Goal: Task Accomplishment & Management: Use online tool/utility

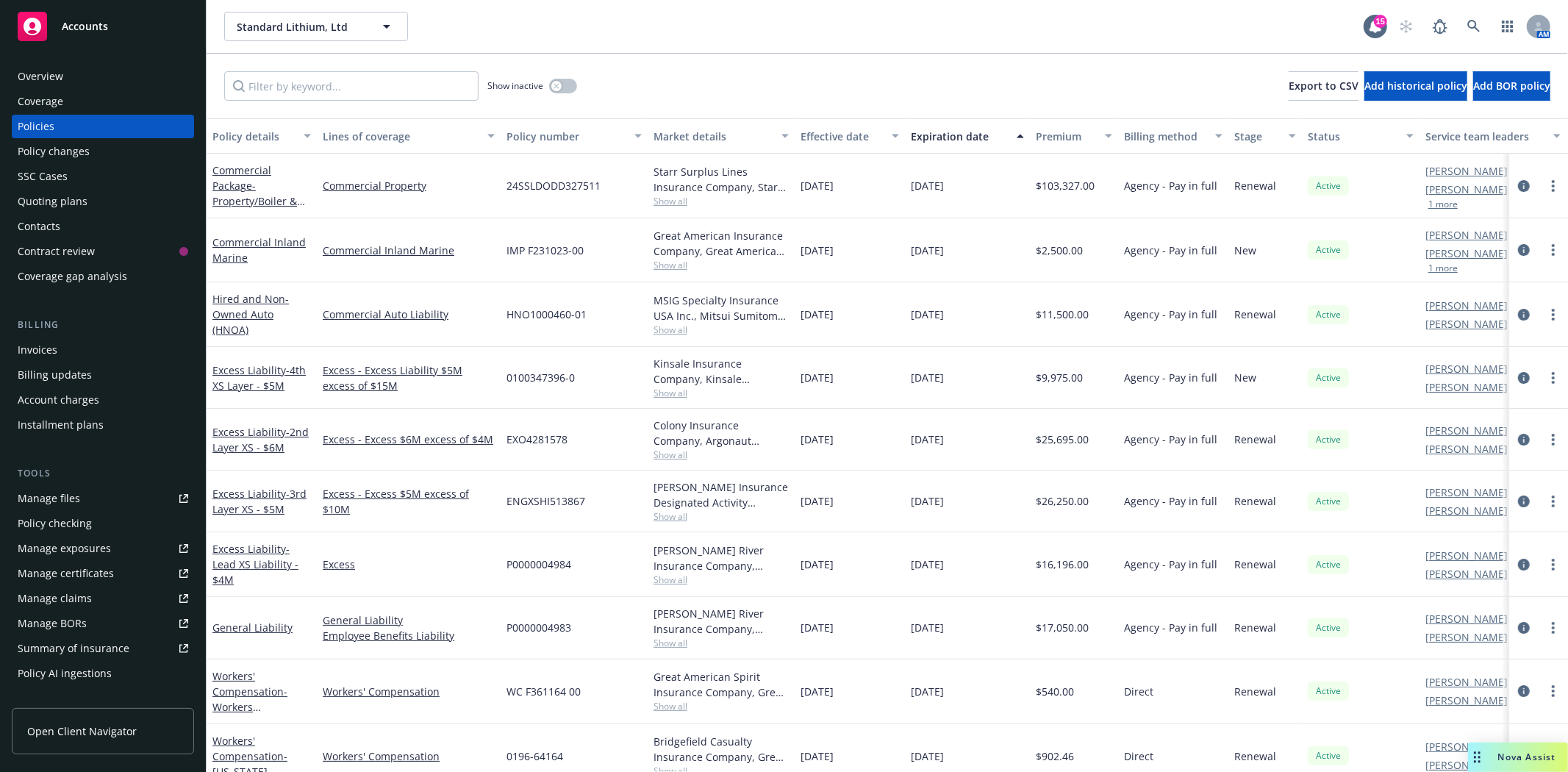
drag, startPoint x: 0, startPoint y: 0, endPoint x: 132, endPoint y: 38, distance: 137.4
click at [132, 38] on div "Accounts" at bounding box center [103, 26] width 170 height 29
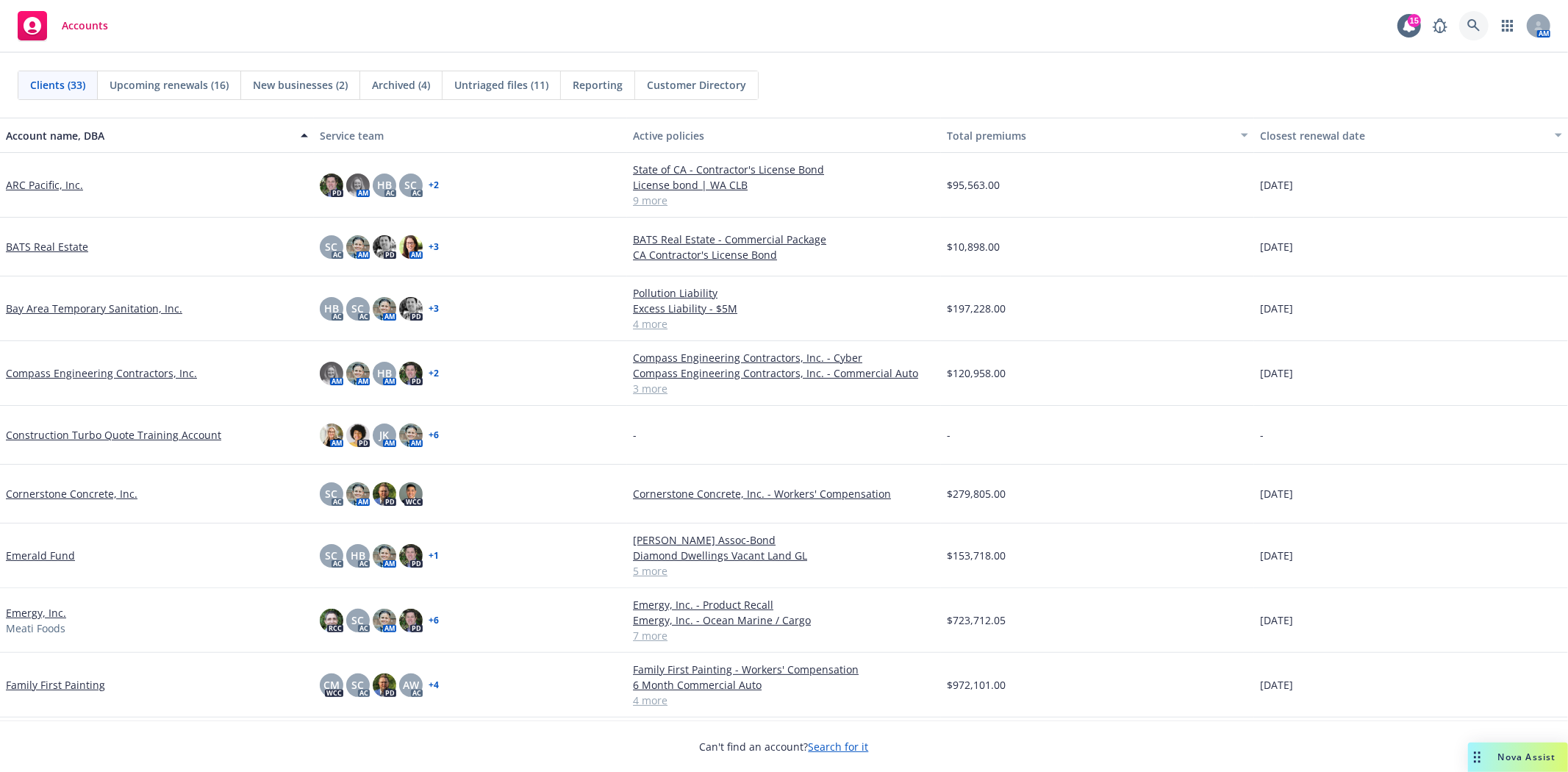
click at [1478, 29] on icon at bounding box center [1473, 25] width 13 height 13
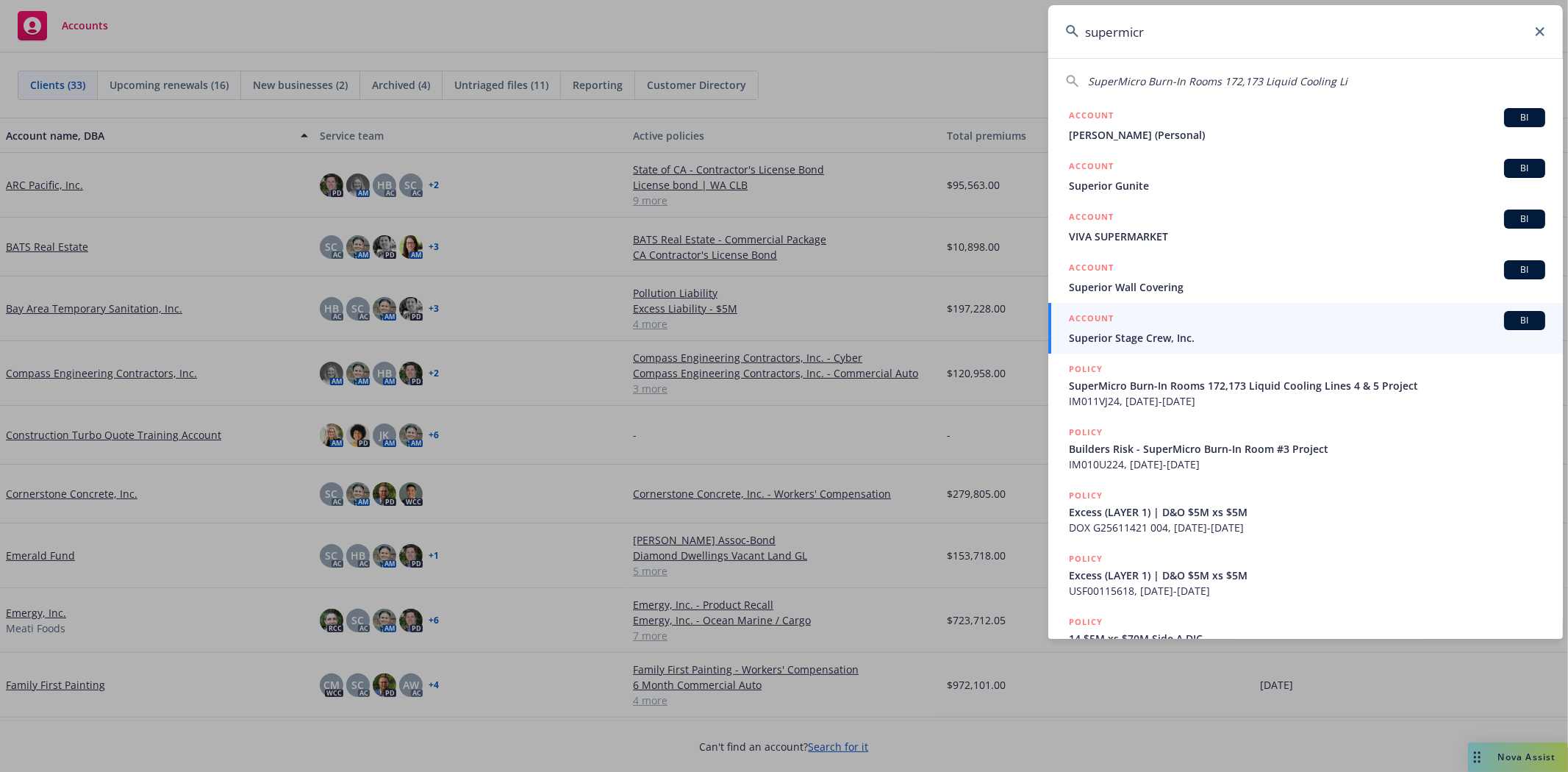
type input "supermicr"
click at [1542, 32] on icon at bounding box center [1540, 32] width 9 height 9
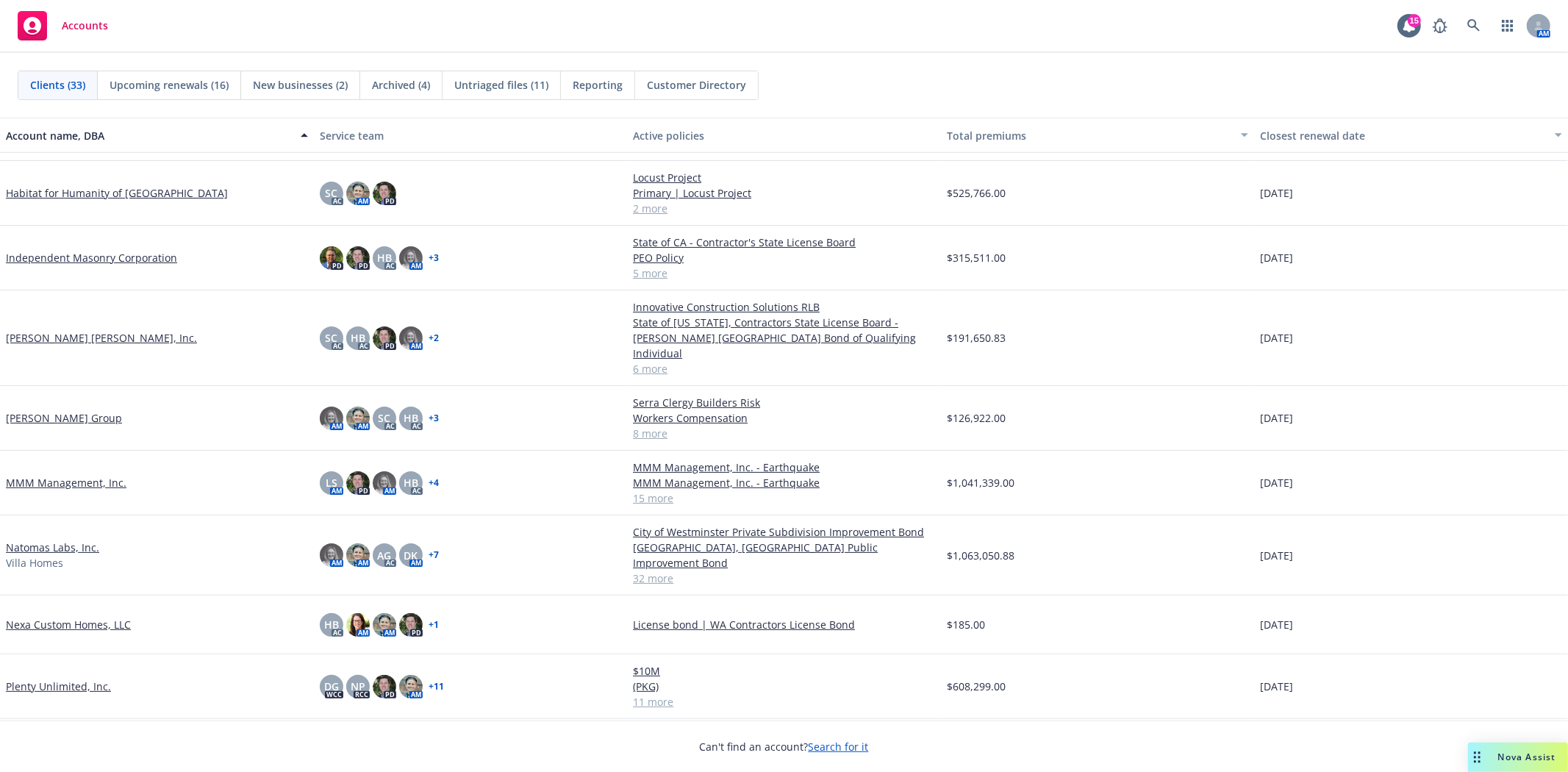
scroll to position [653, 0]
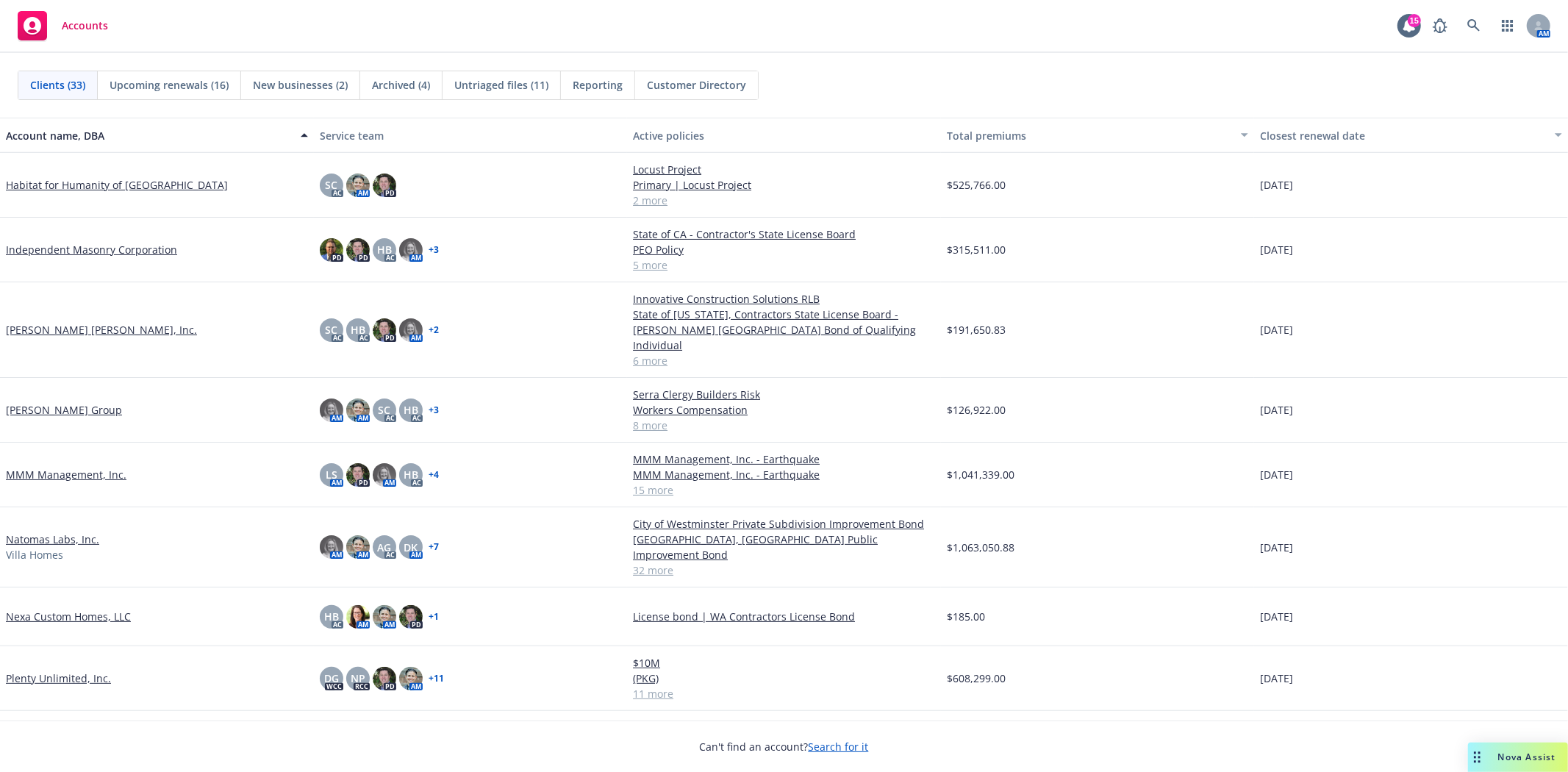
click at [37, 532] on link "Natomas Labs, Inc." at bounding box center [53, 539] width 93 height 16
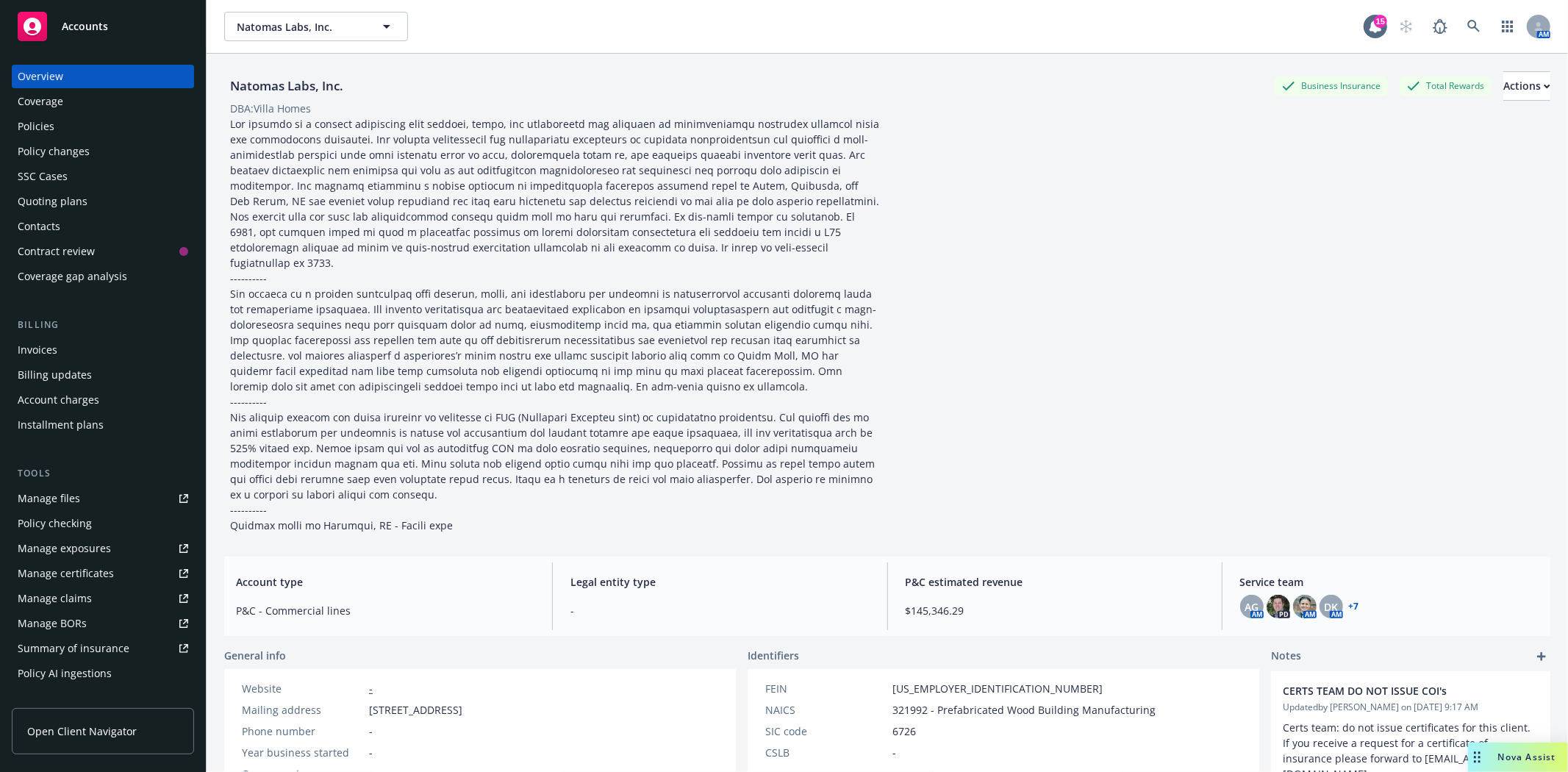
click at [47, 198] on div "Quoting plans" at bounding box center [53, 201] width 70 height 23
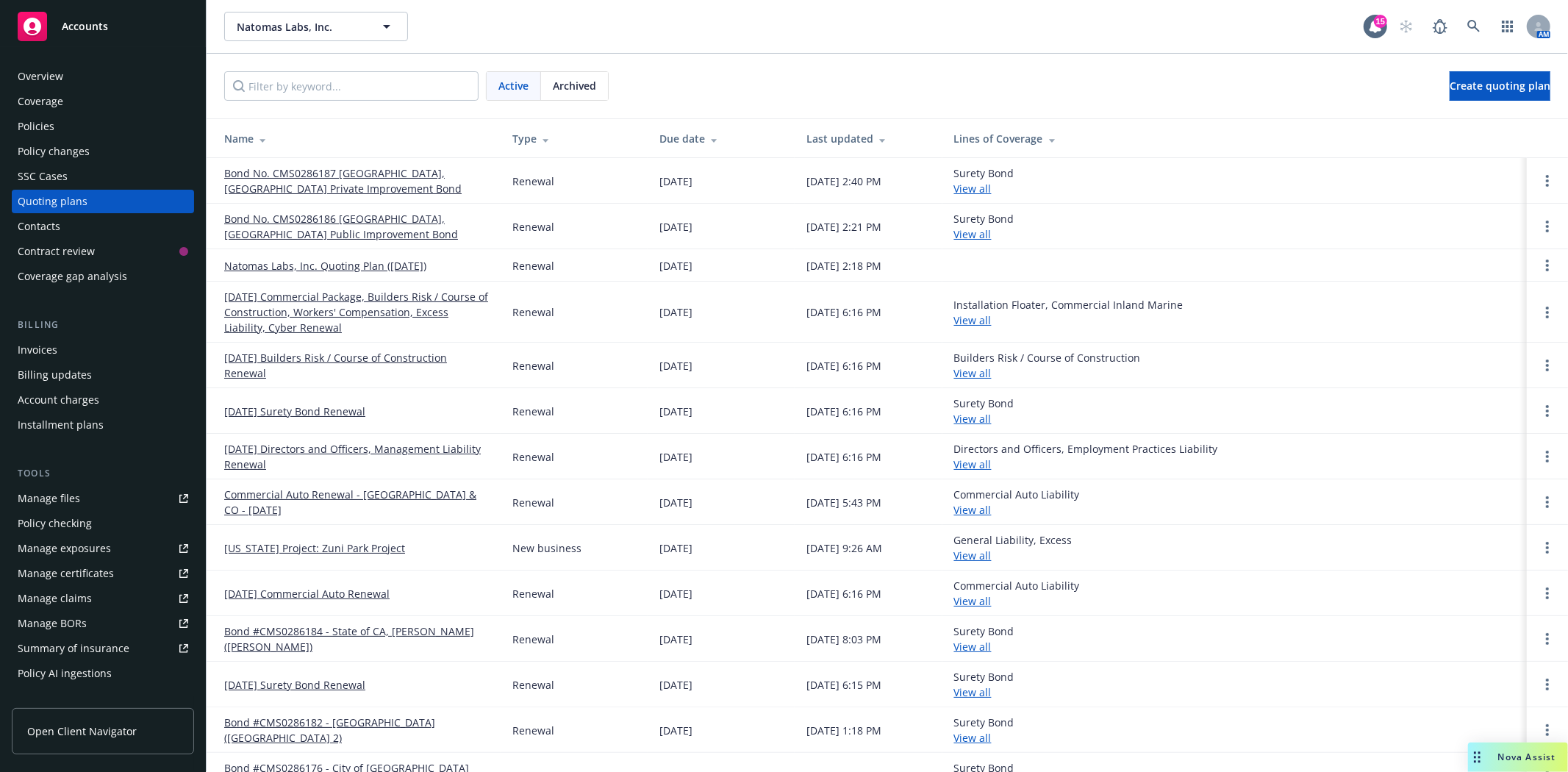
click at [372, 68] on div "Active Archived Create quoting plan" at bounding box center [887, 86] width 1362 height 65
click at [377, 85] on input "Filter by keyword..." at bounding box center [351, 86] width 254 height 29
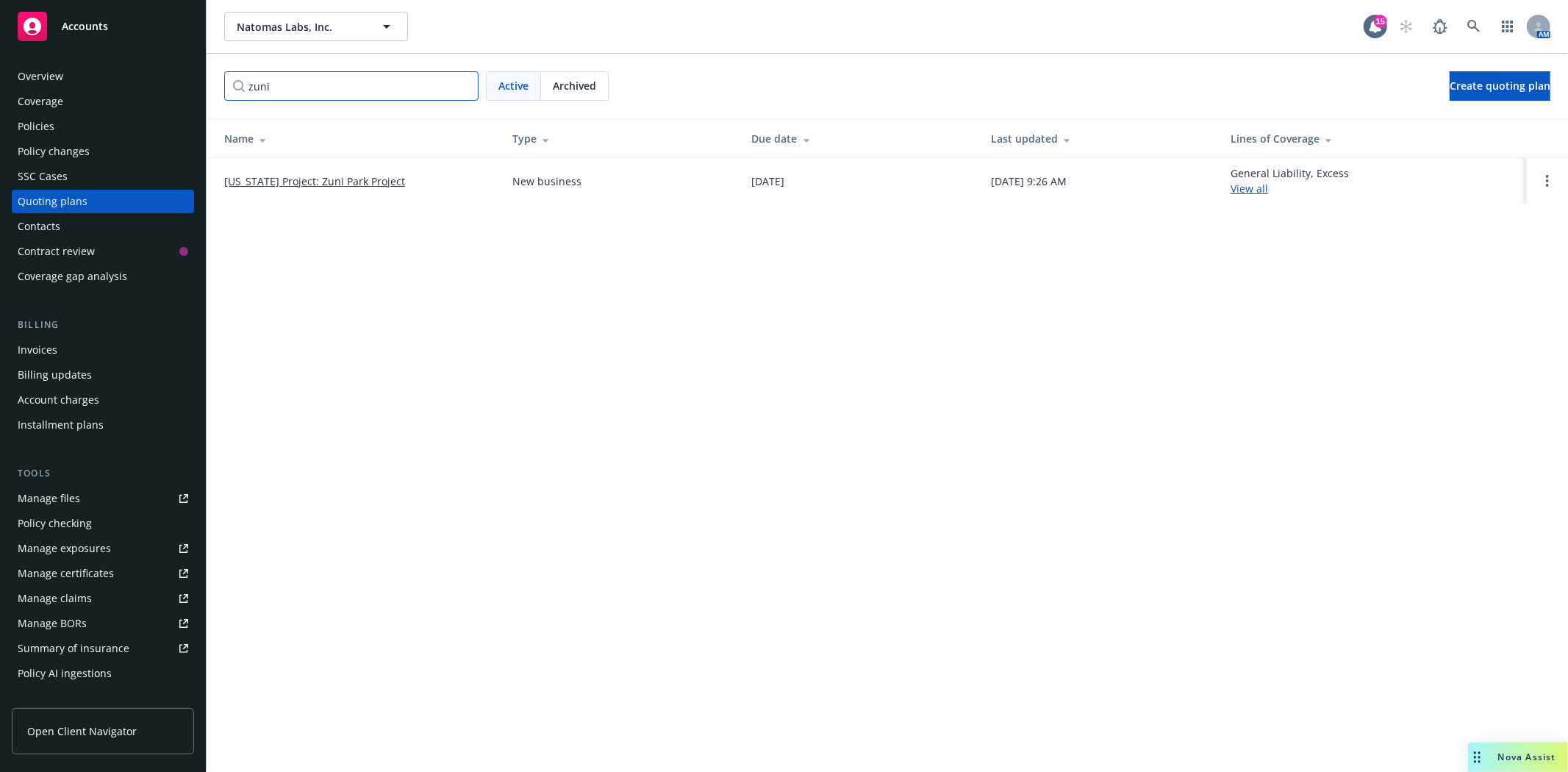
type input "zuni"
click at [345, 181] on link "[US_STATE] Project: Zuni Park Project" at bounding box center [315, 181] width 181 height 16
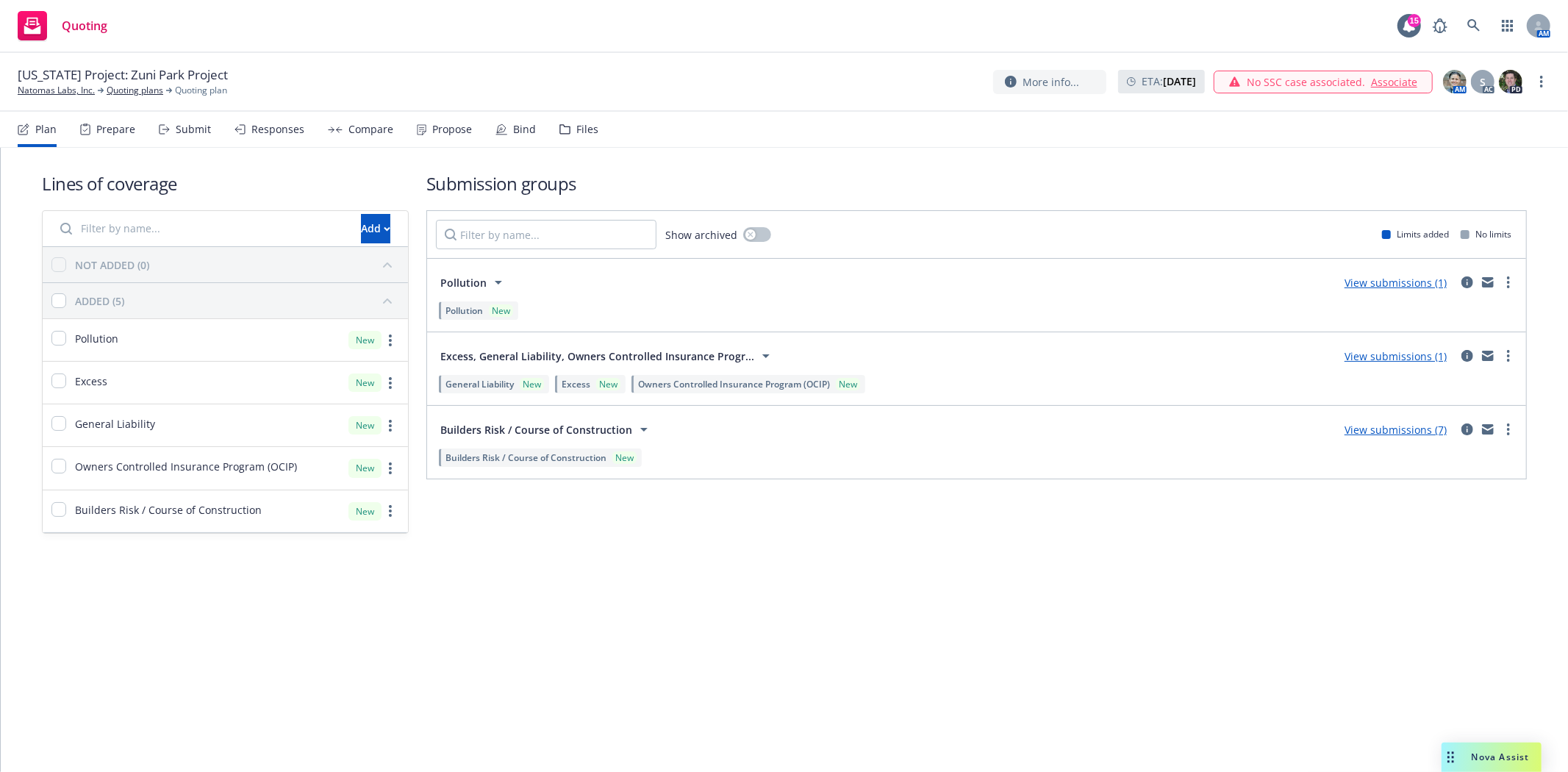
click at [165, 122] on div "Submit" at bounding box center [185, 129] width 53 height 35
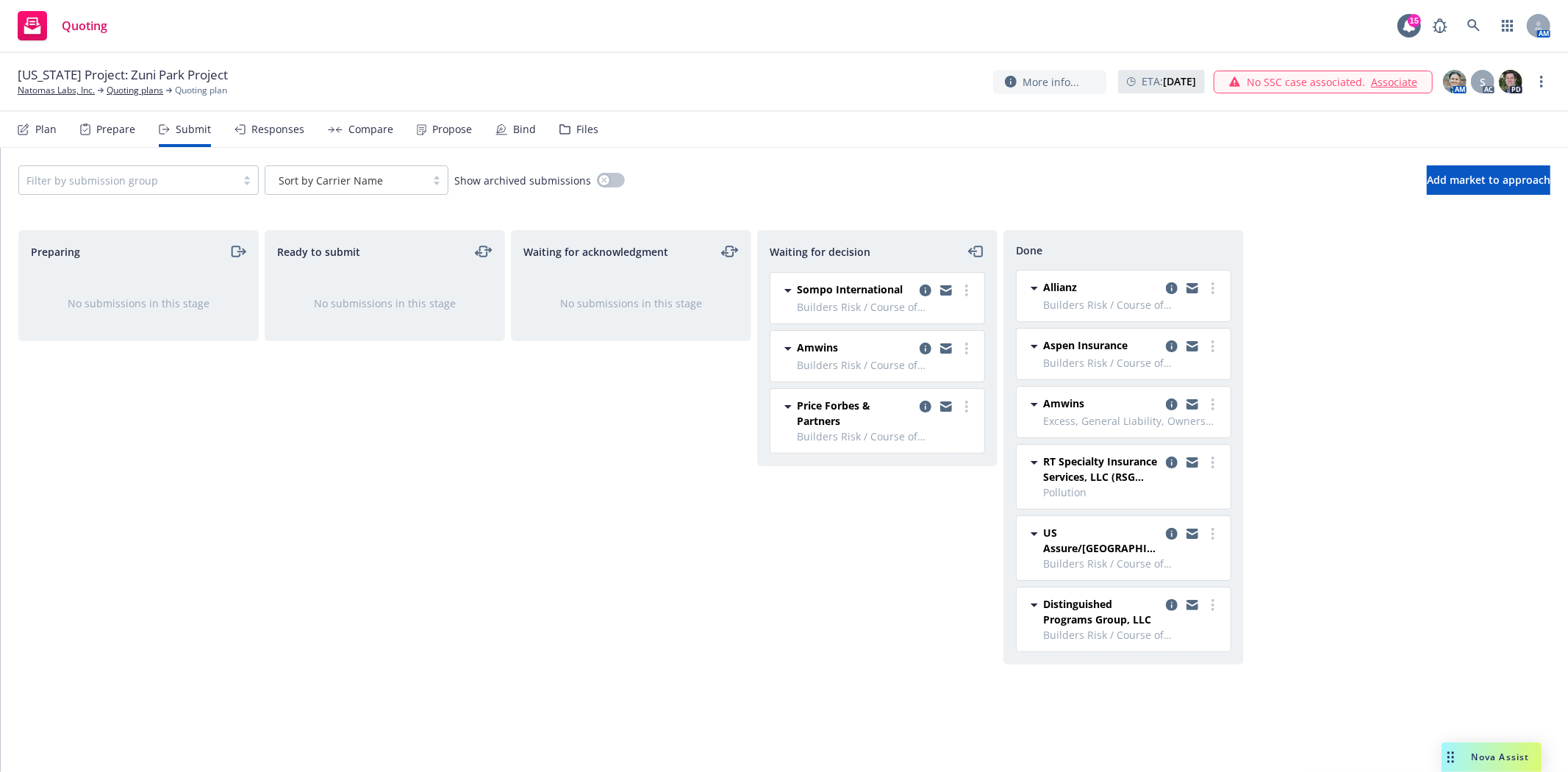
click at [438, 128] on div "Propose" at bounding box center [452, 130] width 40 height 12
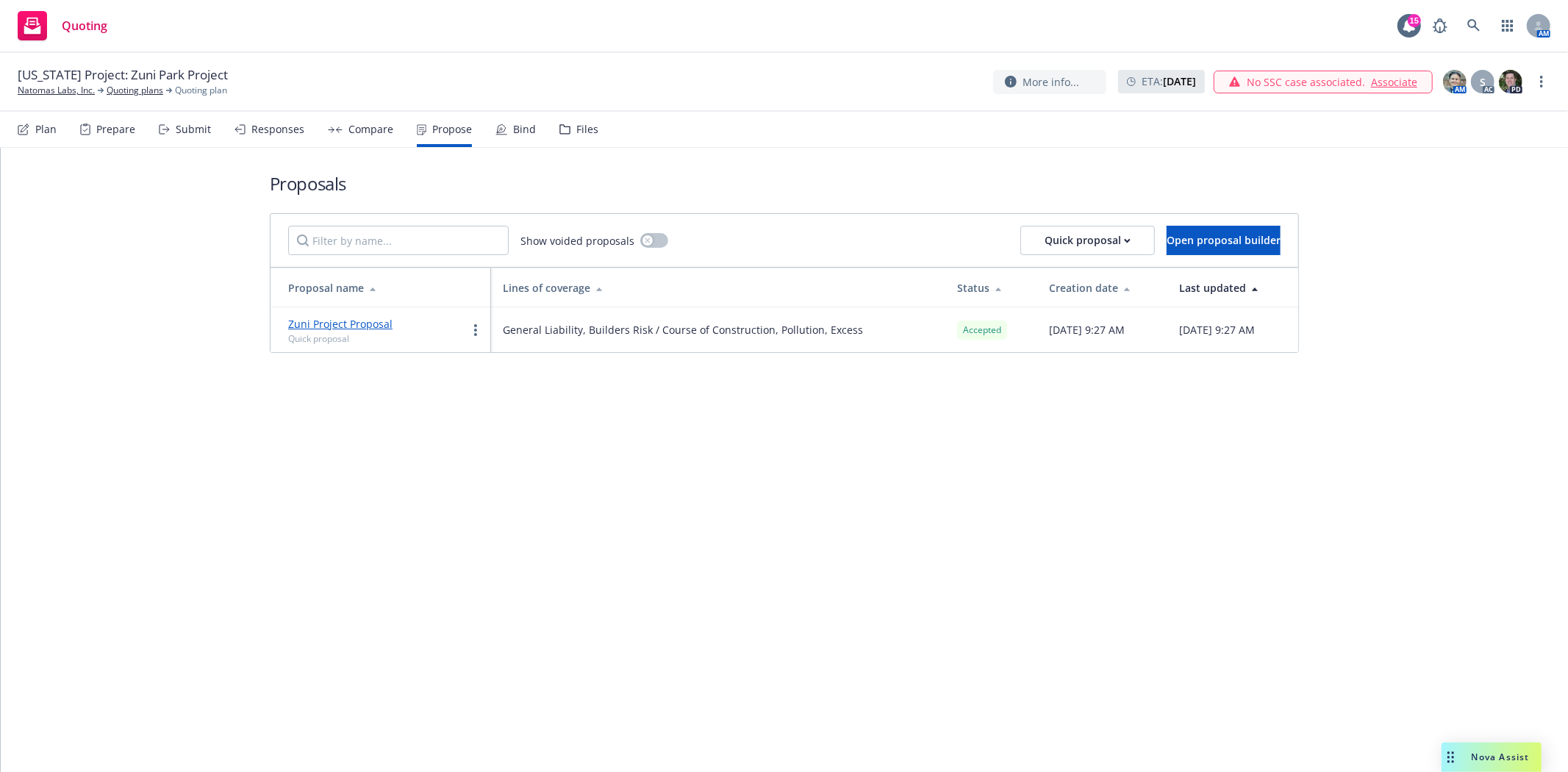
click at [513, 128] on div "Bind" at bounding box center [525, 130] width 23 height 12
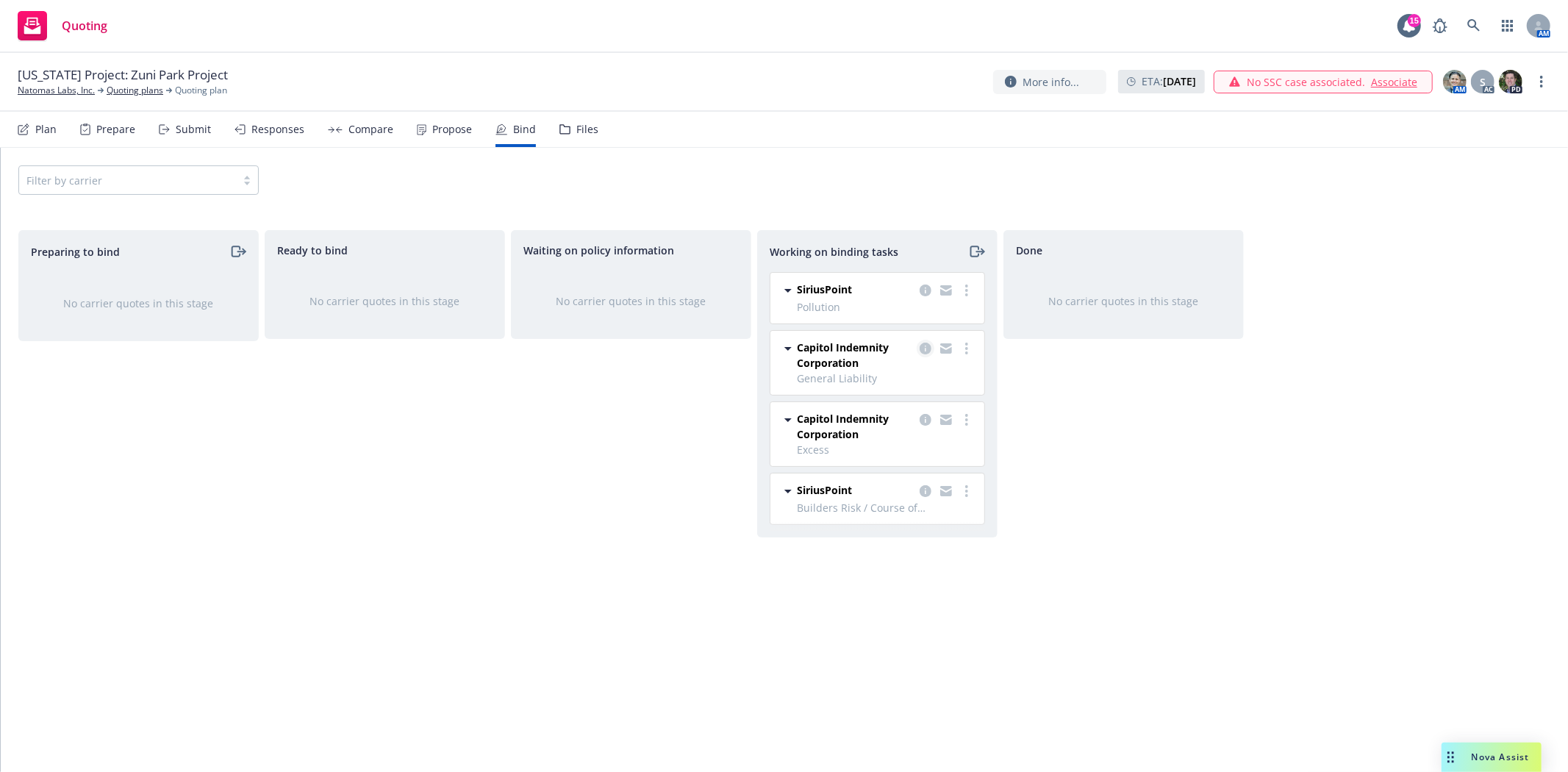
click at [920, 350] on icon "copy logging email" at bounding box center [925, 348] width 12 height 12
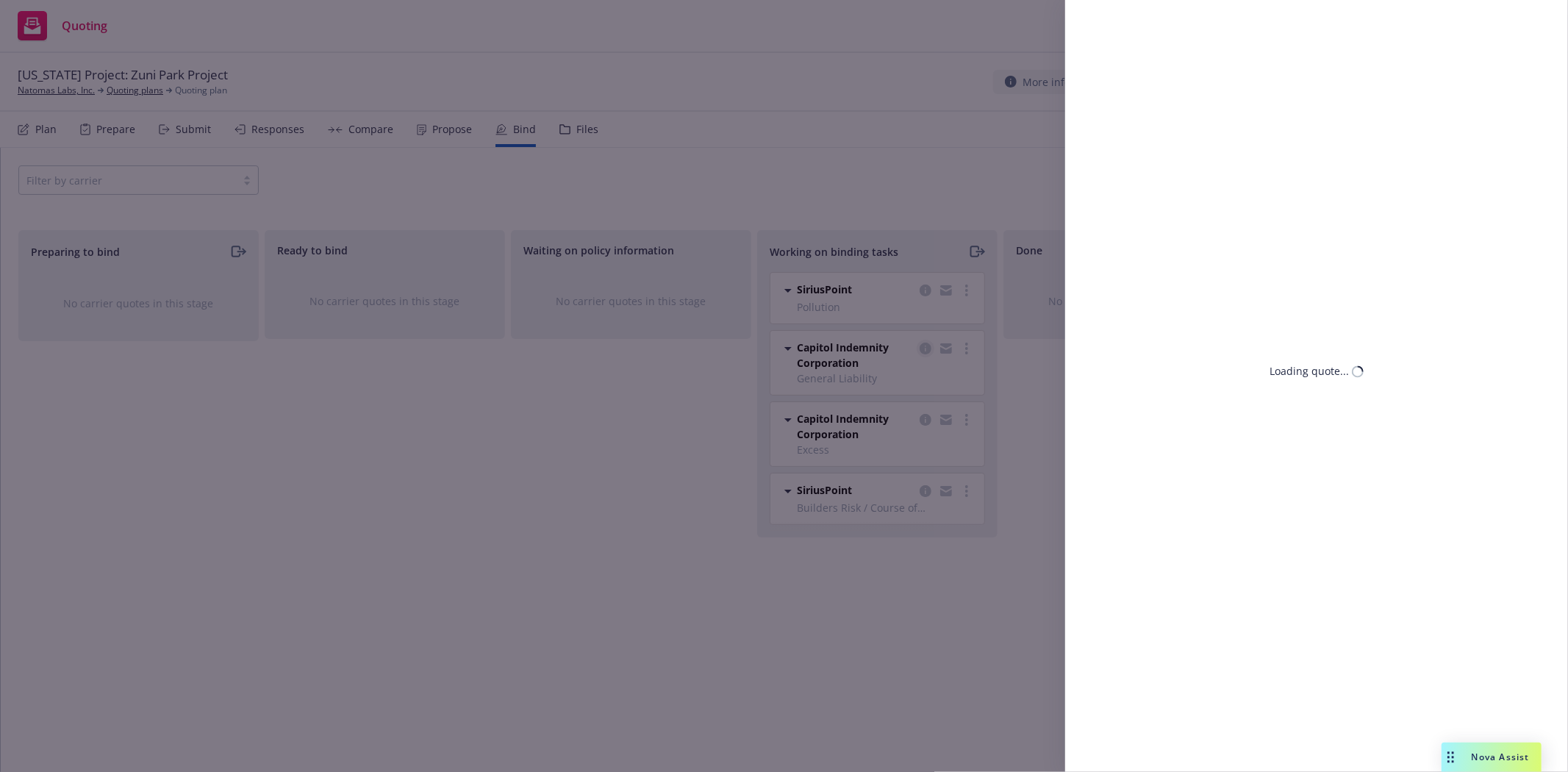
select select "CO"
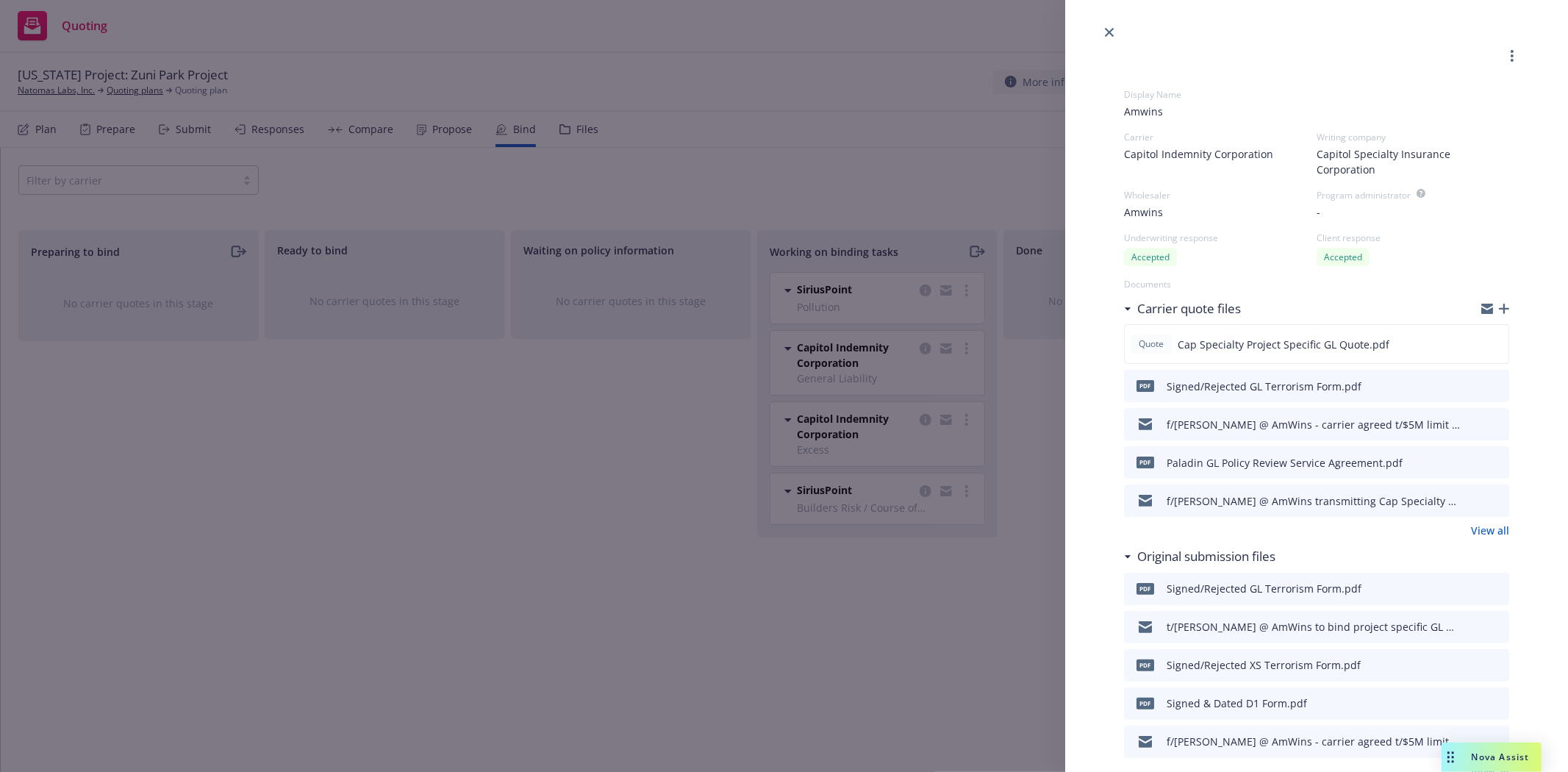
scroll to position [82, 0]
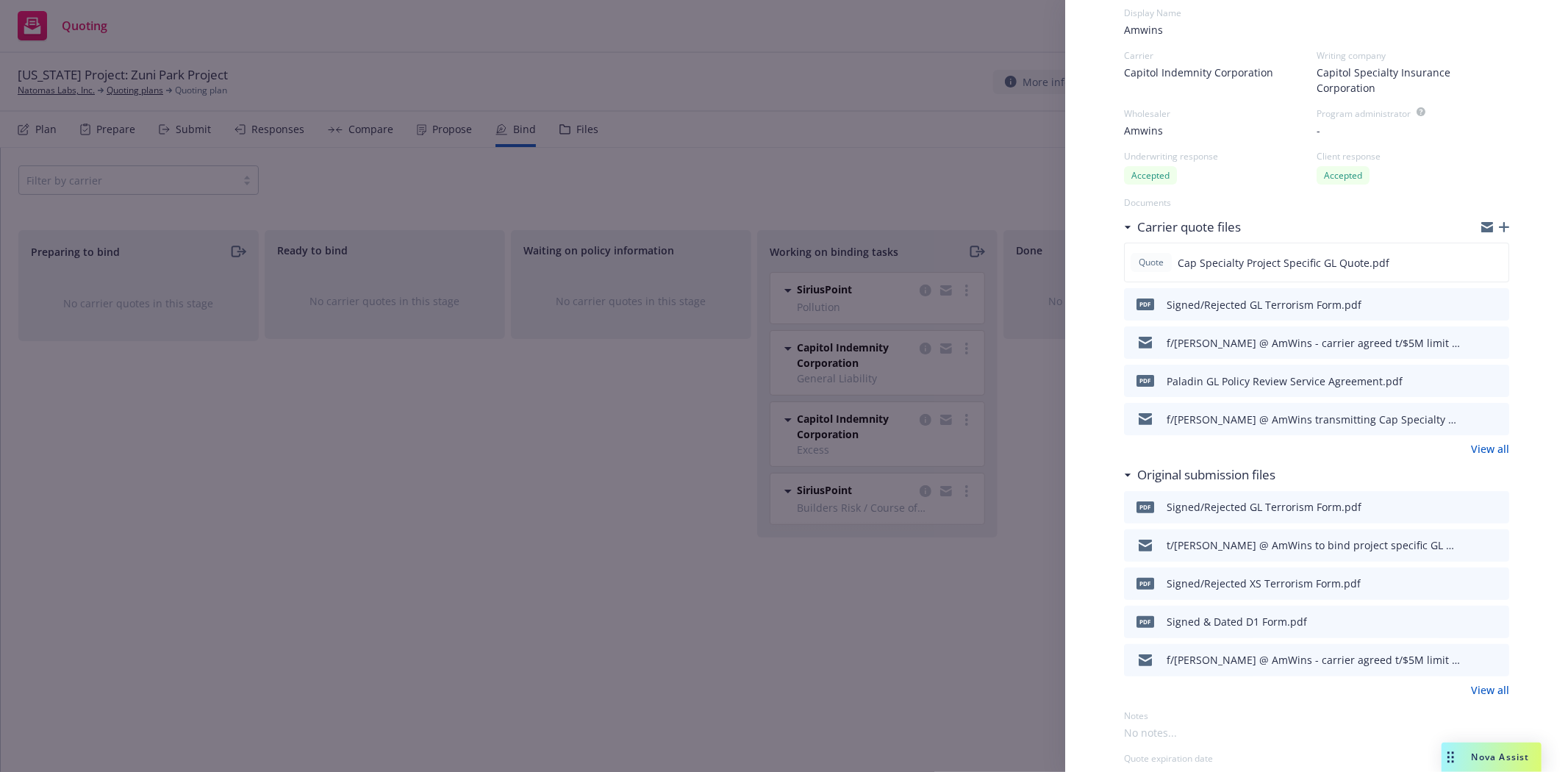
click at [1488, 692] on link "View all" at bounding box center [1490, 690] width 38 height 16
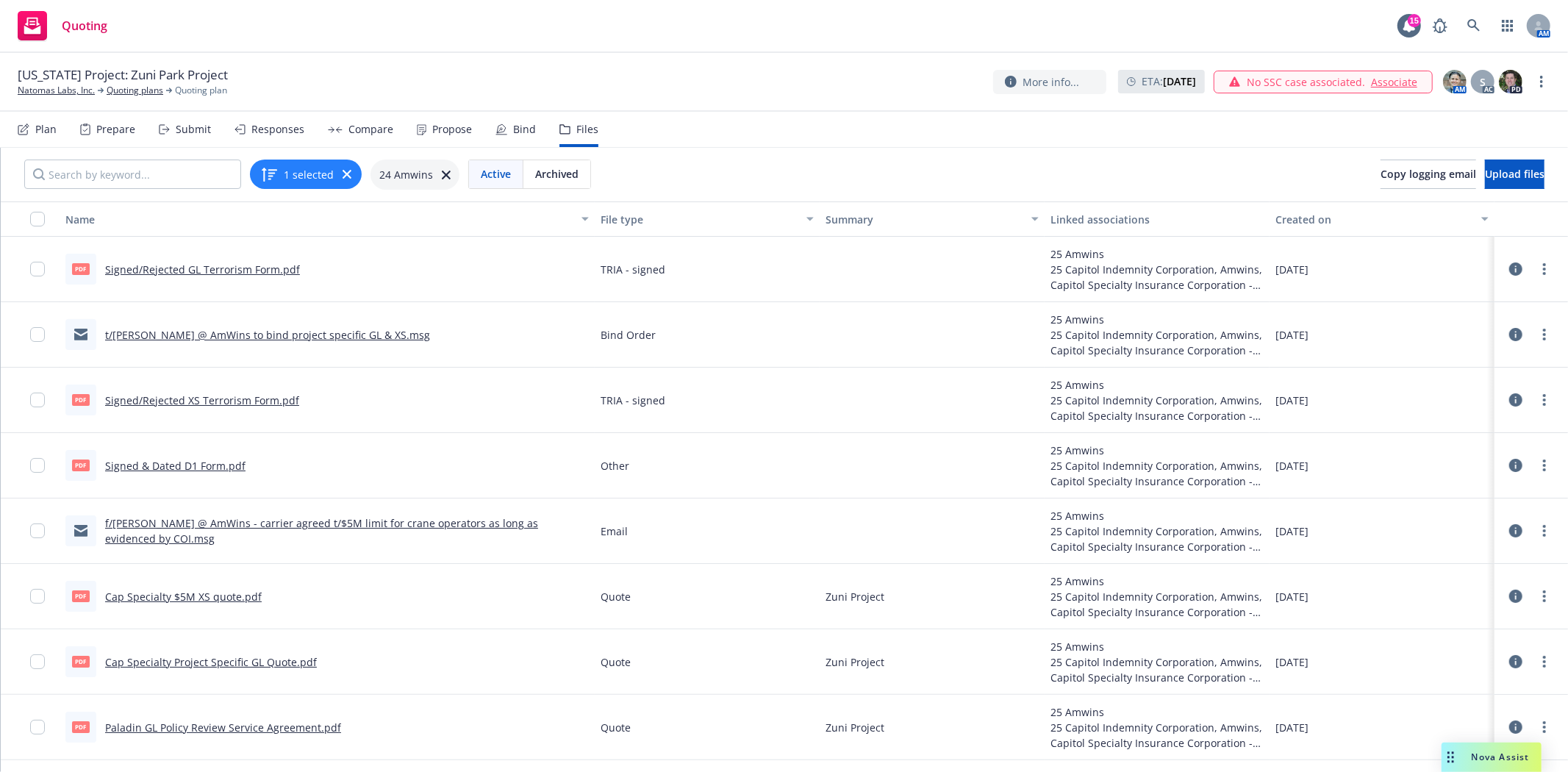
click at [174, 665] on link "Cap Specialty Project Specific GL Quote.pdf" at bounding box center [211, 662] width 212 height 14
click at [511, 137] on div "Bind" at bounding box center [516, 129] width 41 height 35
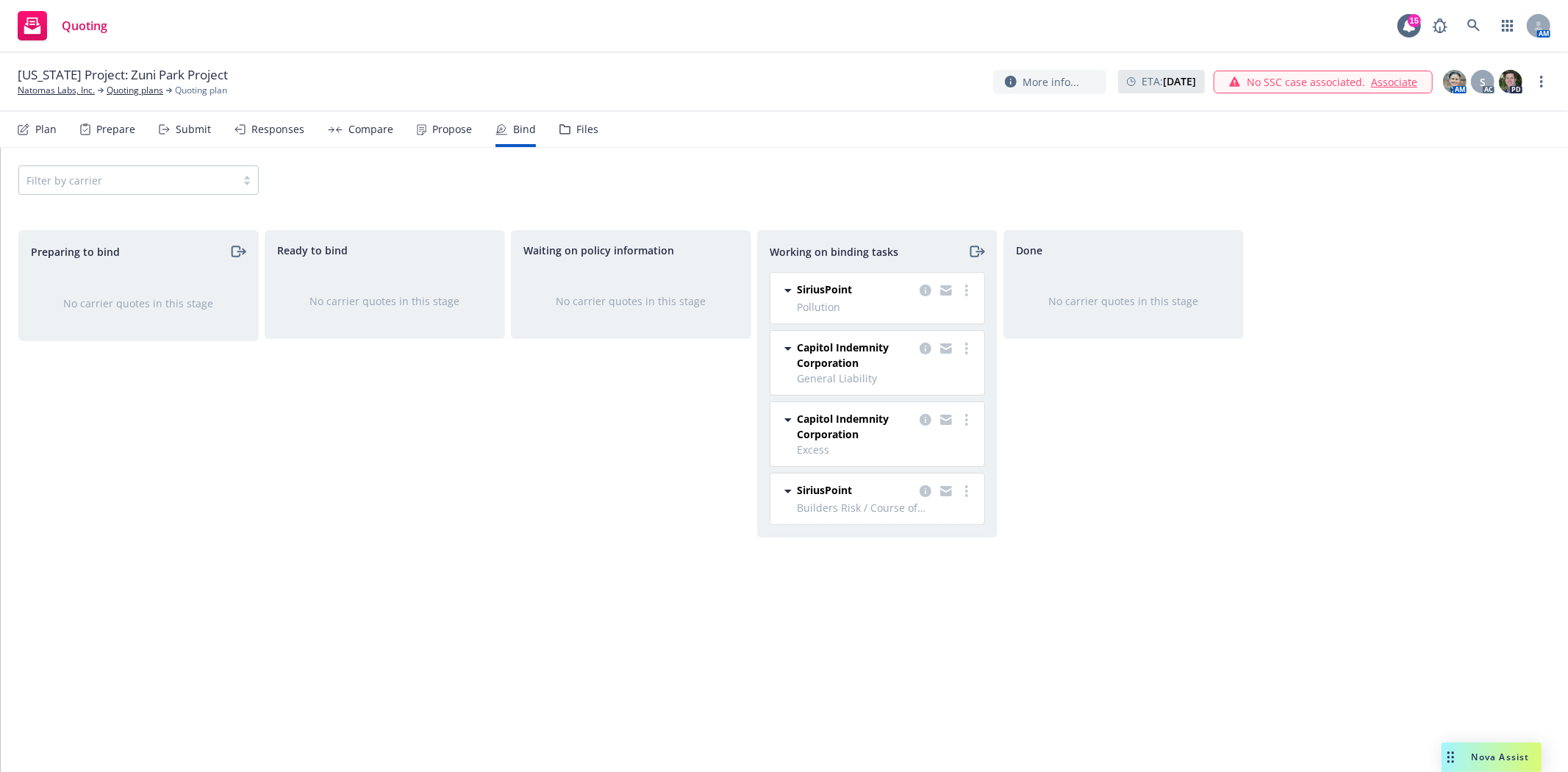
click at [434, 126] on div "Propose" at bounding box center [452, 130] width 40 height 12
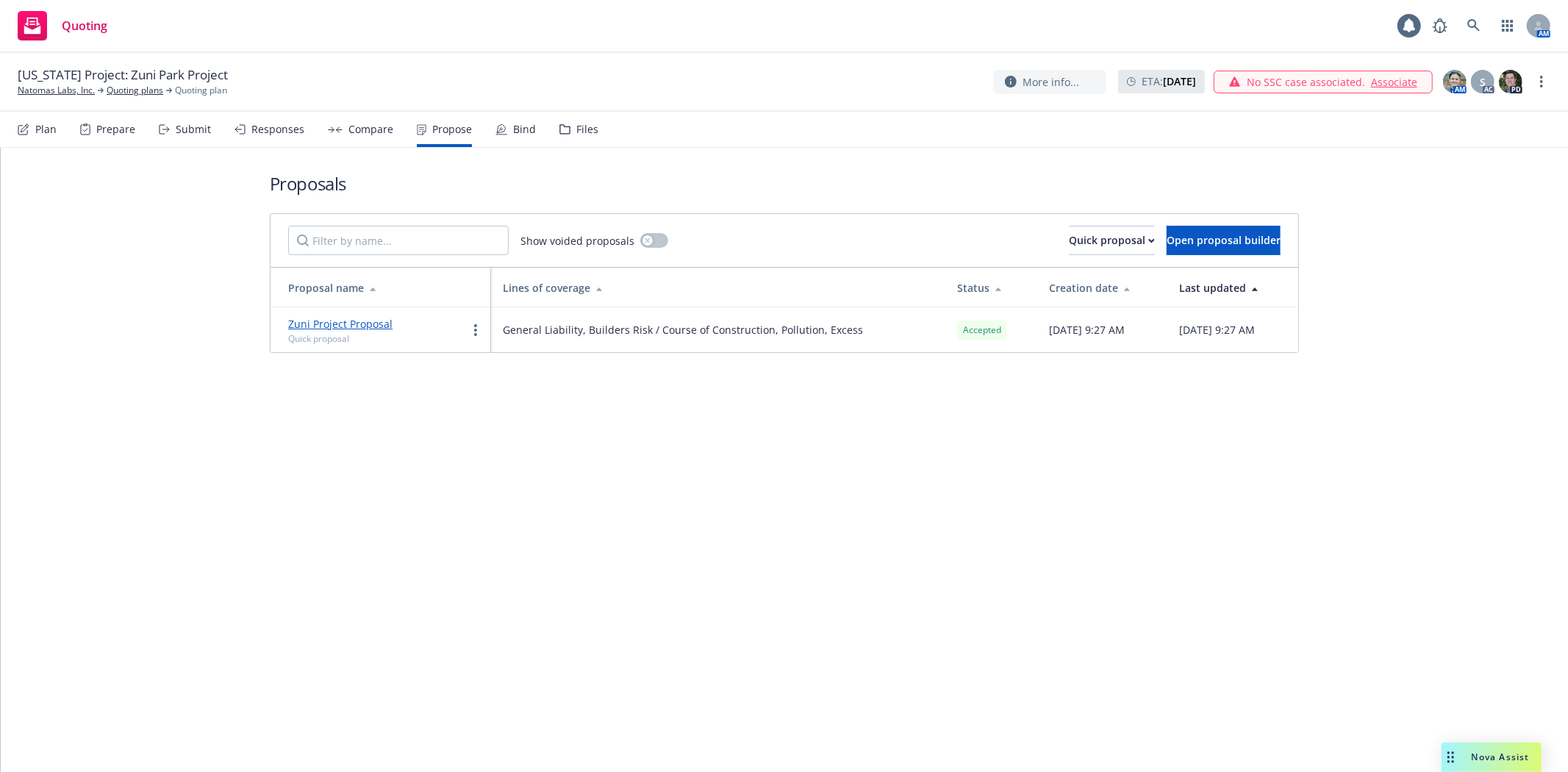
click at [369, 321] on link "Zuni Project Proposal" at bounding box center [340, 324] width 104 height 14
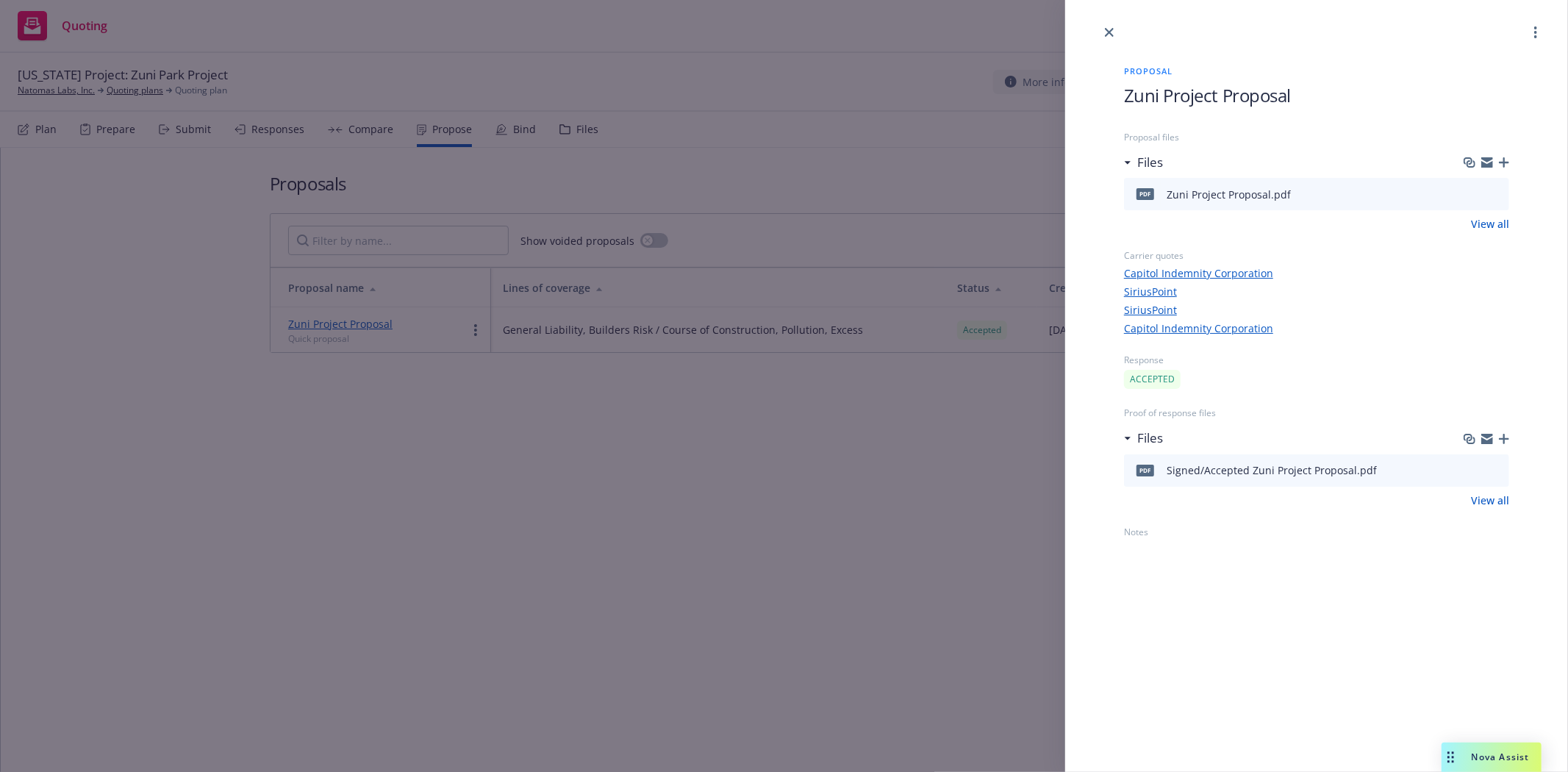
click at [1496, 469] on icon "preview file" at bounding box center [1495, 470] width 14 height 11
